Goal: Transaction & Acquisition: Subscribe to service/newsletter

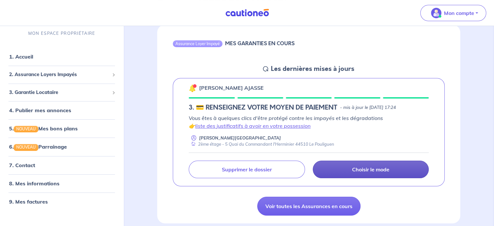
click at [375, 174] on link "Choisir le mode" at bounding box center [371, 169] width 116 height 18
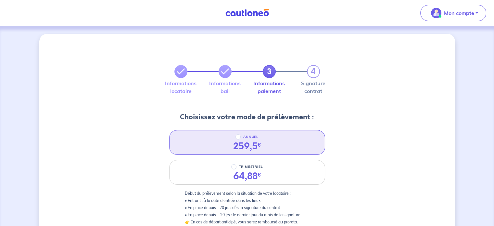
click at [270, 147] on div "ANNUEL 259,5 €" at bounding box center [247, 142] width 156 height 25
radio input "true"
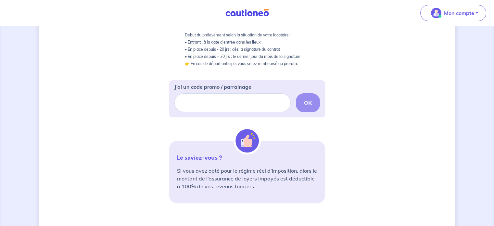
scroll to position [162, 0]
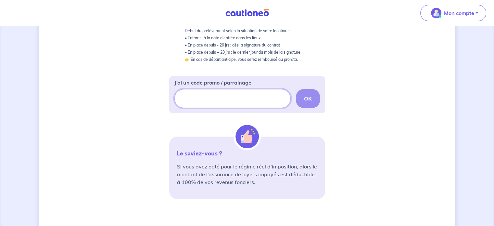
click at [220, 95] on input "J’ai un code promo / parrainage" at bounding box center [232, 98] width 116 height 19
type input "GLI-32-CA"
click at [310, 106] on button "OK" at bounding box center [308, 98] width 24 height 19
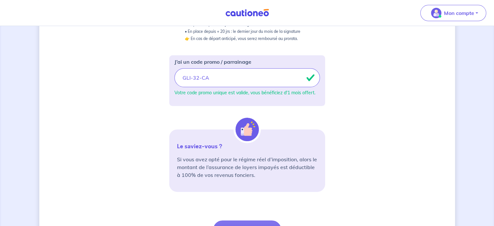
scroll to position [227, 0]
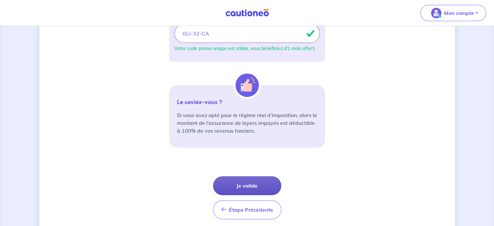
click at [265, 183] on button "Je valide" at bounding box center [247, 185] width 68 height 19
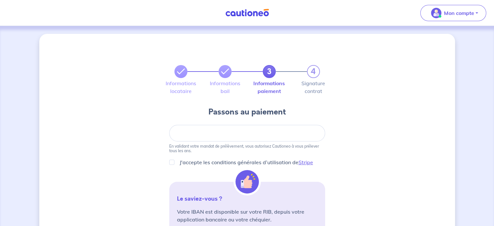
click at [174, 72] on div "3 4" at bounding box center [247, 63] width 164 height 29
click at [174, 72] on div "3 4" at bounding box center [246, 71] width 145 height 13
click at [180, 72] on icon at bounding box center [181, 72] width 8 height 8
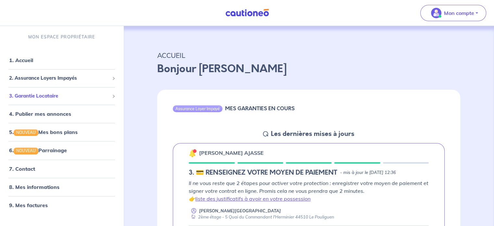
click at [57, 96] on span "3. Garantie Locataire" at bounding box center [59, 95] width 100 height 7
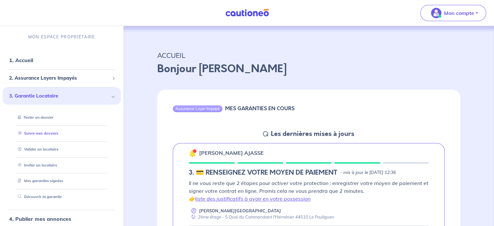
click at [46, 135] on link "Suivre mes dossiers" at bounding box center [36, 133] width 43 height 5
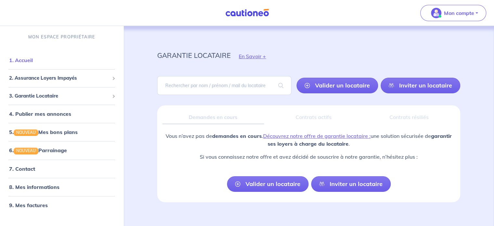
click at [32, 59] on link "1. Accueil" at bounding box center [21, 60] width 24 height 6
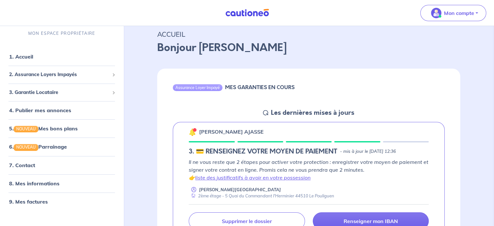
scroll to position [32, 0]
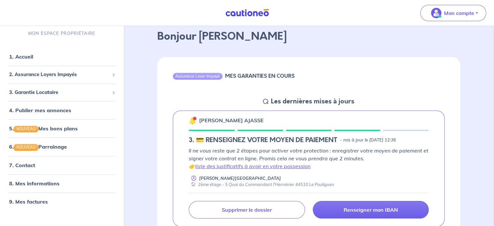
click at [192, 122] on img at bounding box center [193, 121] width 8 height 8
click at [191, 121] on img at bounding box center [193, 121] width 8 height 8
click at [333, 100] on h5 "Les dernières mises à jours" at bounding box center [312, 101] width 83 height 8
click at [214, 76] on div "Assurance Loyer Impayé" at bounding box center [198, 76] width 50 height 6
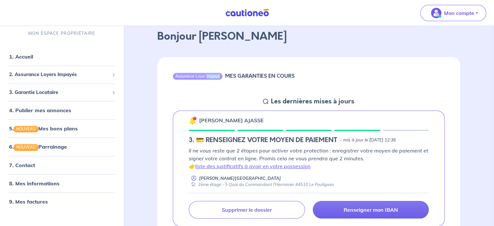
click at [214, 76] on div "Assurance Loyer Impayé" at bounding box center [198, 76] width 50 height 6
click at [243, 77] on h6 "MES GARANTIES EN COURS" at bounding box center [259, 76] width 69 height 6
click at [244, 77] on h6 "MES GARANTIES EN COURS" at bounding box center [259, 76] width 69 height 6
click at [231, 141] on h5 "3. 💳 RENSEIGNEZ VOTRE MOYEN DE PAIEMENT" at bounding box center [263, 140] width 149 height 8
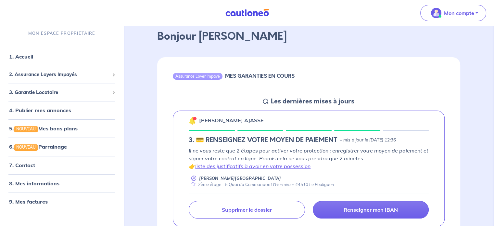
click at [244, 154] on p "Il ne vous reste que 2 étapes pour activer votre protection : enregistrer votre…" at bounding box center [309, 157] width 240 height 23
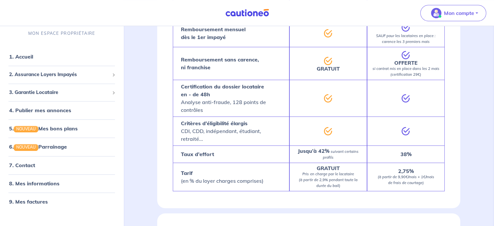
scroll to position [386, 0]
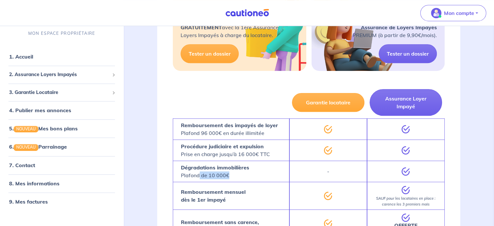
drag, startPoint x: 199, startPoint y: 174, endPoint x: 230, endPoint y: 175, distance: 31.2
click at [230, 175] on p "Dégradations immobilières Plafond de 10 000€" at bounding box center [215, 171] width 68 height 16
drag, startPoint x: 400, startPoint y: 172, endPoint x: 428, endPoint y: 172, distance: 28.6
click at [428, 172] on div at bounding box center [406, 170] width 78 height 21
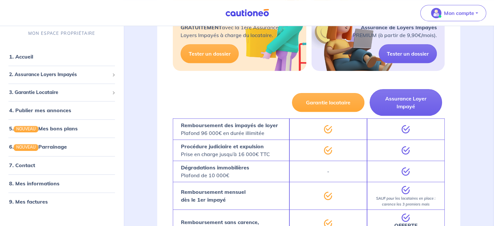
click at [412, 173] on div at bounding box center [406, 170] width 78 height 21
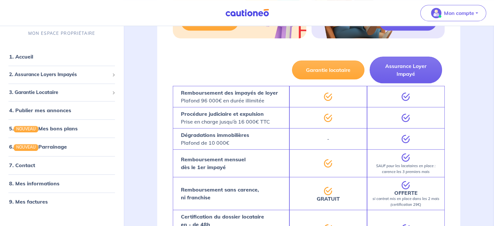
scroll to position [549, 0]
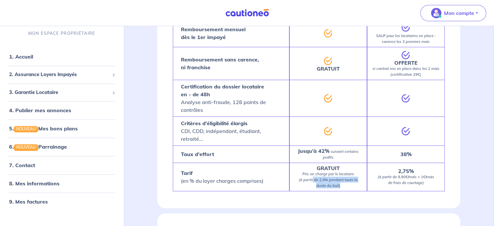
drag, startPoint x: 313, startPoint y: 172, endPoint x: 350, endPoint y: 178, distance: 37.4
click at [350, 178] on p "GRATUIT Pris en charge par le locataire (à partir de 2,9% pendant toute la duré…" at bounding box center [327, 176] width 61 height 23
click at [350, 179] on p "GRATUIT Pris en charge par le locataire (à partir de 2,9% pendant toute la duré…" at bounding box center [327, 176] width 61 height 23
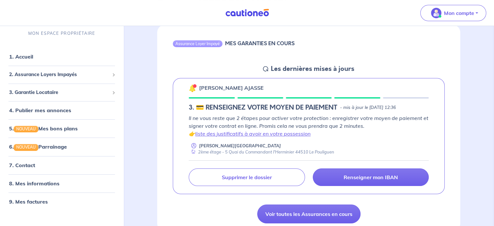
scroll to position [97, 0]
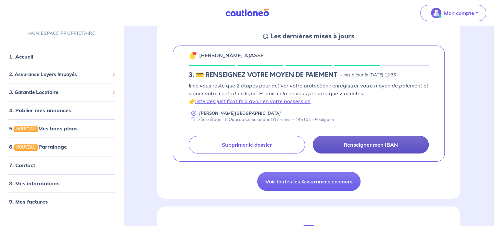
click at [359, 145] on p "Renseigner mon IBAN" at bounding box center [371, 144] width 54 height 6
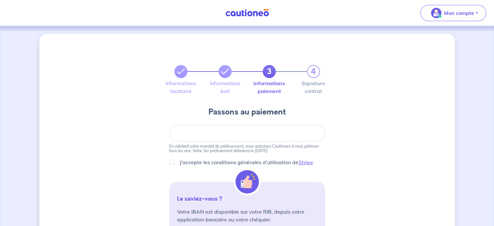
click at [236, 129] on div at bounding box center [247, 133] width 156 height 17
click at [172, 162] on input "J'accepte les conditions générales d’utilisation de Stripe" at bounding box center [171, 161] width 5 height 5
checkbox input "true"
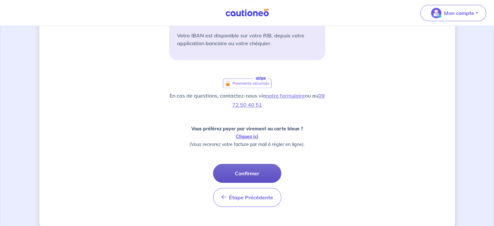
scroll to position [187, 0]
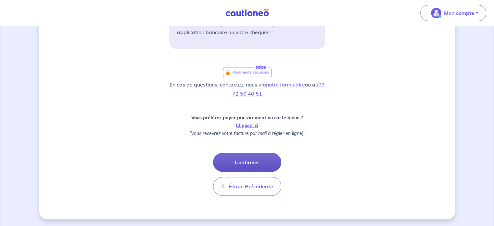
click at [240, 156] on button "Confirmer" at bounding box center [247, 162] width 68 height 19
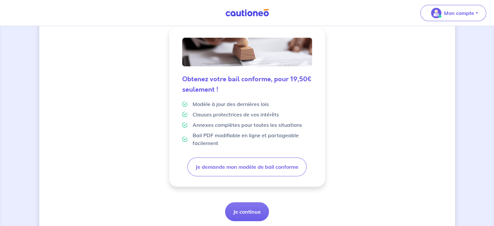
scroll to position [183, 0]
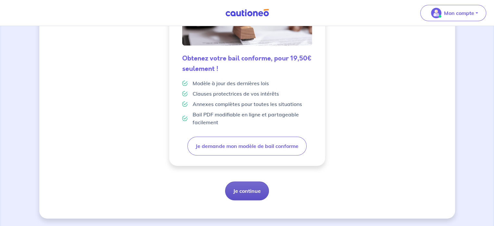
click at [262, 187] on button "Je continue" at bounding box center [247, 190] width 44 height 19
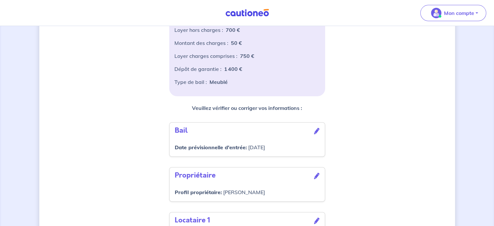
scroll to position [253, 0]
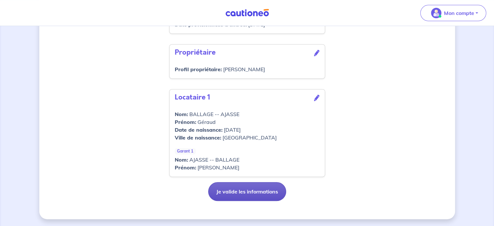
click at [265, 187] on button "Je valide les informations" at bounding box center [247, 191] width 78 height 19
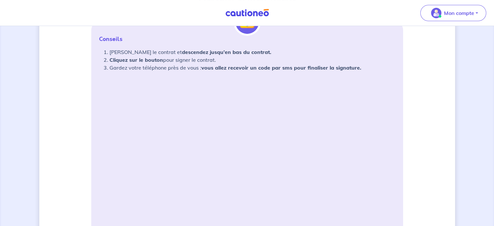
scroll to position [97, 0]
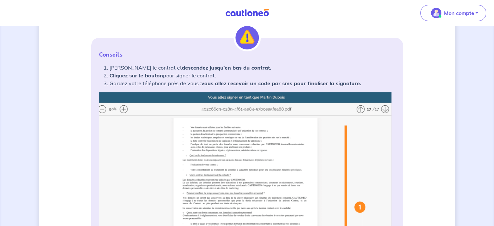
click at [361, 111] on img at bounding box center [247, 221] width 296 height 258
click at [360, 109] on img at bounding box center [247, 221] width 296 height 258
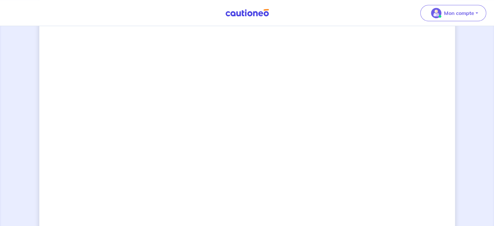
scroll to position [522, 0]
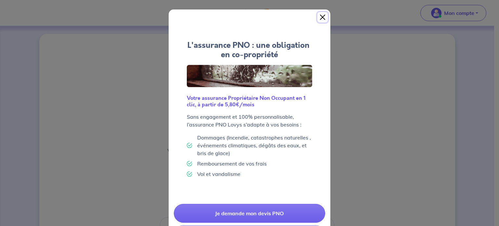
click at [322, 19] on button "Close" at bounding box center [322, 17] width 10 height 10
